Goal: Information Seeking & Learning: Learn about a topic

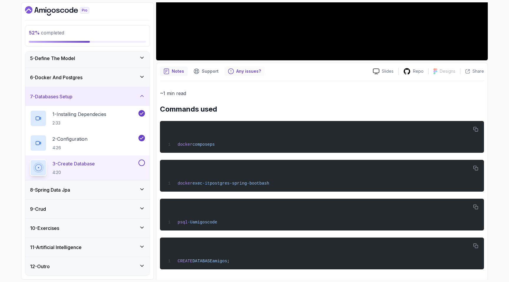
scroll to position [181, 0]
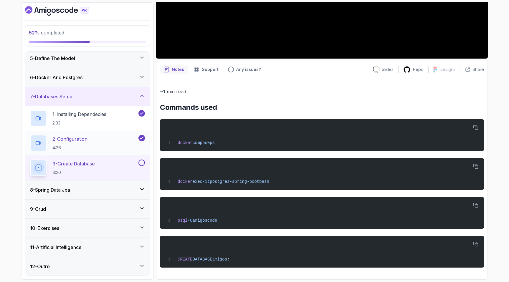
click at [87, 137] on p "2 - Configuration" at bounding box center [69, 138] width 35 height 7
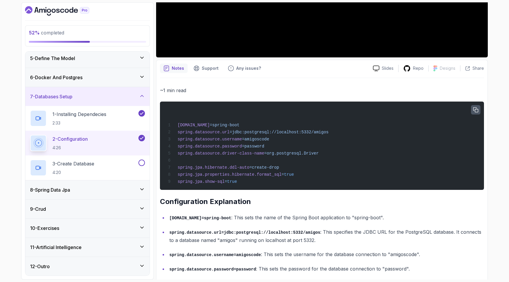
click at [472, 107] on button "button" at bounding box center [475, 109] width 9 height 9
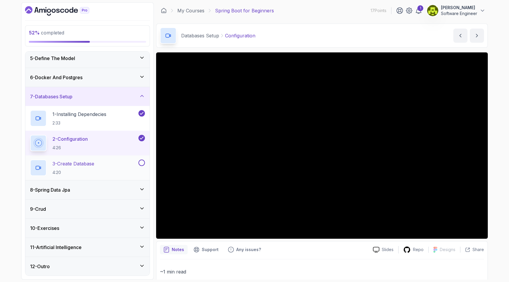
click at [121, 160] on div "3 - Create Database 4:20" at bounding box center [83, 168] width 107 height 16
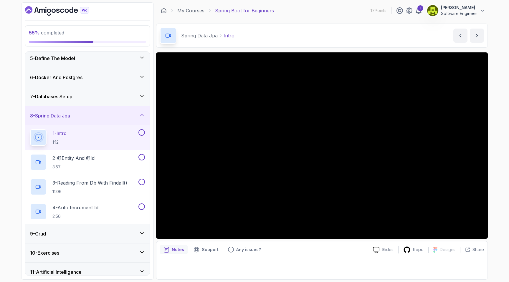
scroll to position [104, 0]
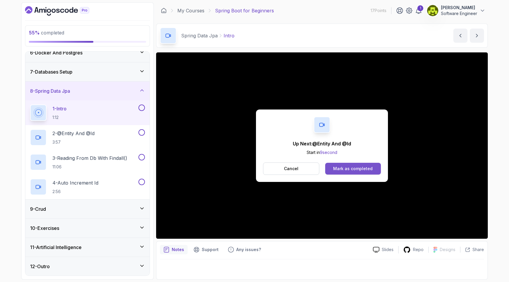
click at [346, 169] on div "Mark as completed" at bounding box center [352, 169] width 39 height 6
